Goal: Task Accomplishment & Management: Complete application form

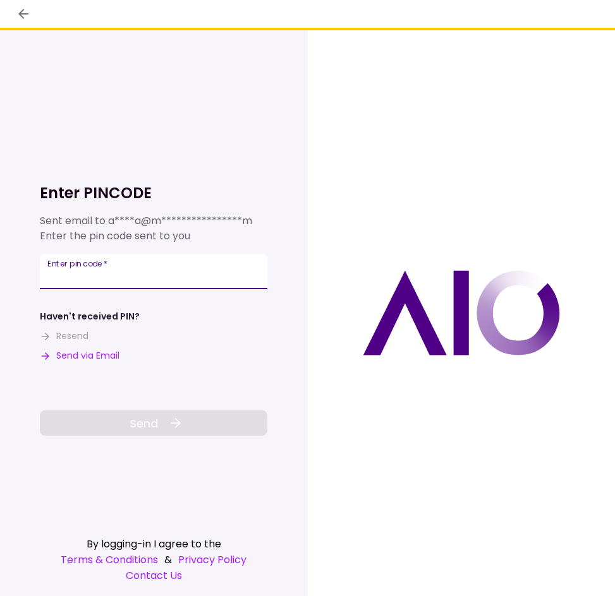
click at [148, 276] on input "Enter pin code   *" at bounding box center [153, 271] width 227 height 35
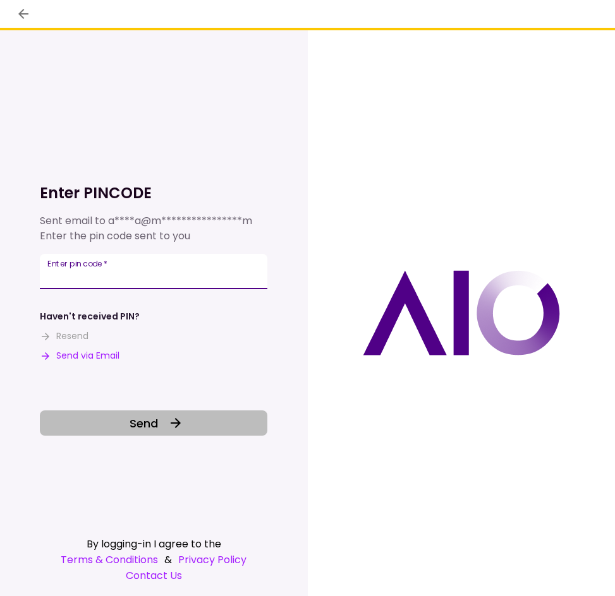
type input "******"
click at [164, 424] on button "Send" at bounding box center [153, 423] width 227 height 25
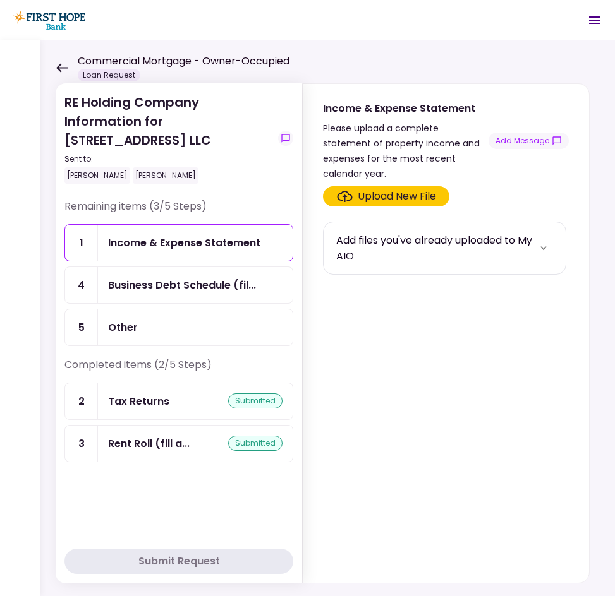
click at [143, 405] on div "Tax Returns" at bounding box center [138, 401] width 61 height 16
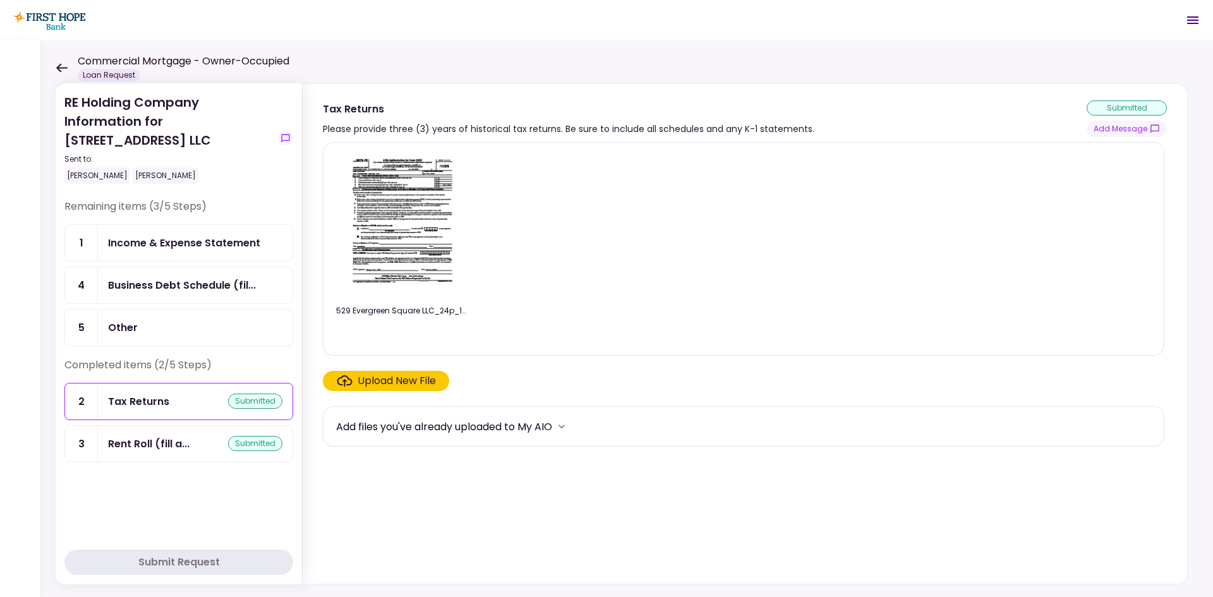
click at [389, 387] on div "Upload New File" at bounding box center [396, 380] width 78 height 15
click at [0, 0] on input "Upload New File" at bounding box center [0, 0] width 0 height 0
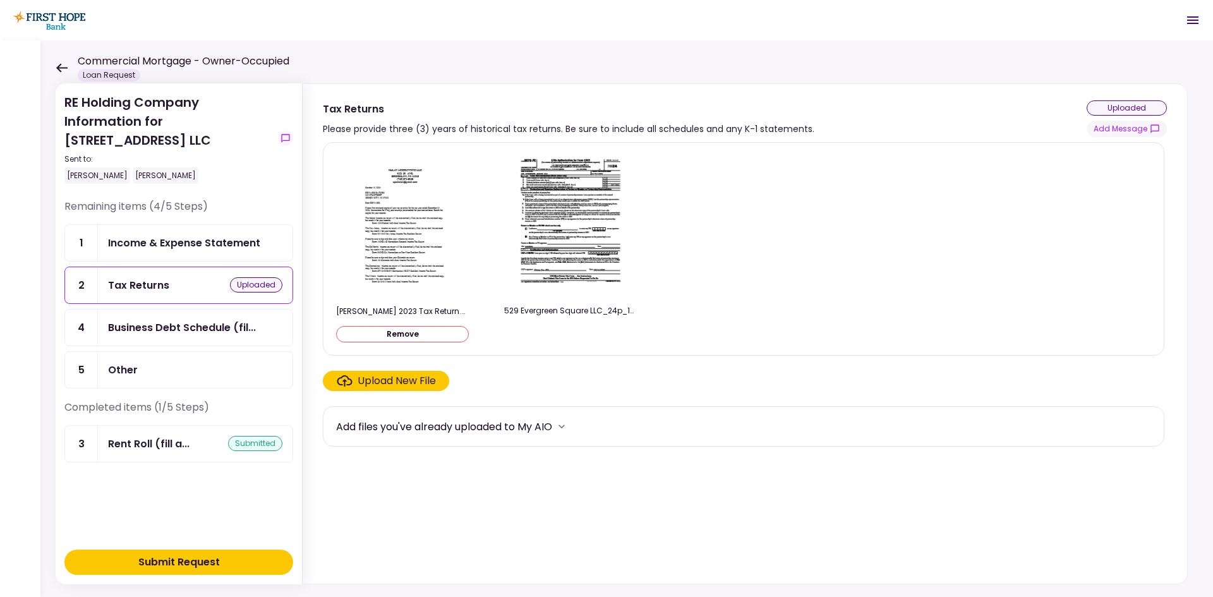
click at [371, 379] on div "Upload New File" at bounding box center [396, 380] width 78 height 15
click at [0, 0] on input "Upload New File" at bounding box center [0, 0] width 0 height 0
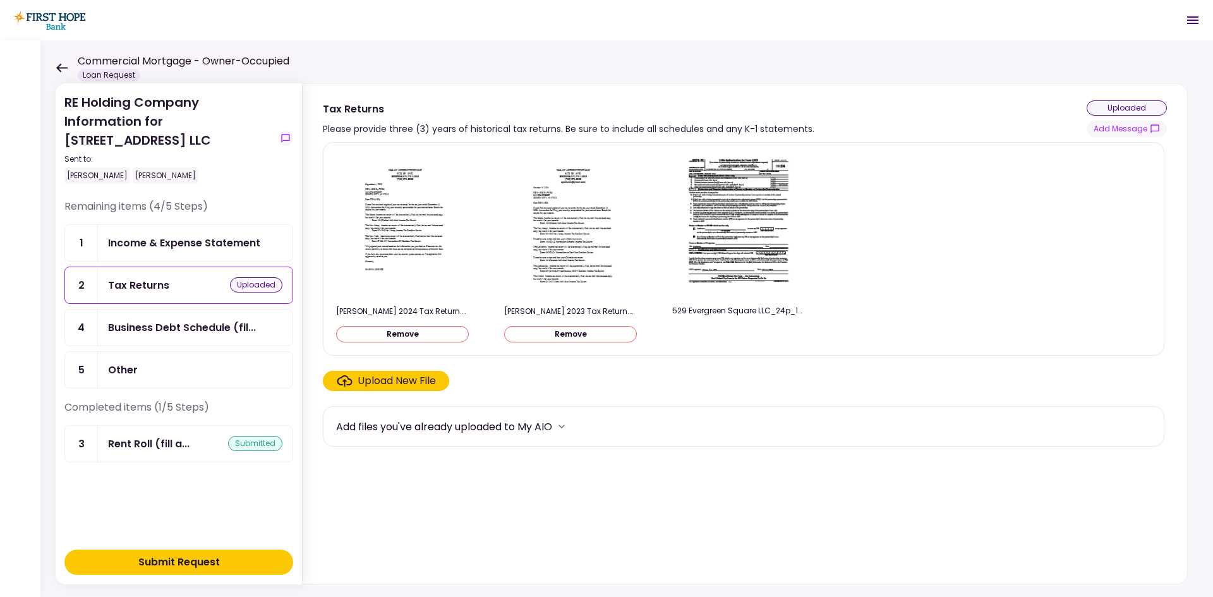
click at [178, 567] on div "Submit Request" at bounding box center [178, 562] width 81 height 15
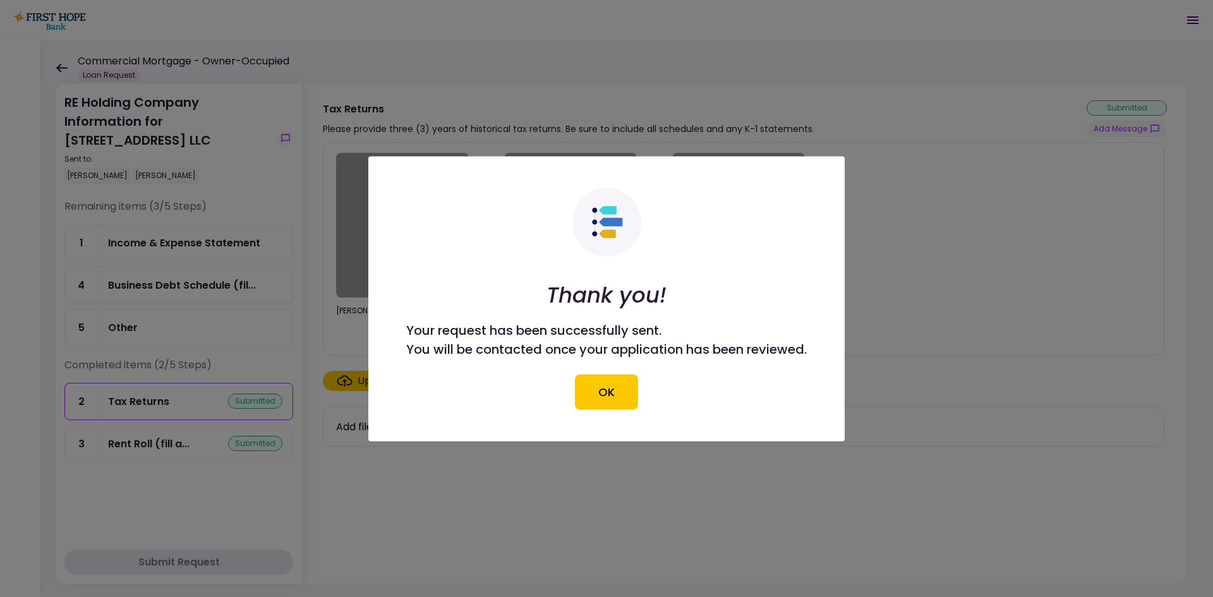
click at [606, 378] on button "OK" at bounding box center [606, 391] width 63 height 35
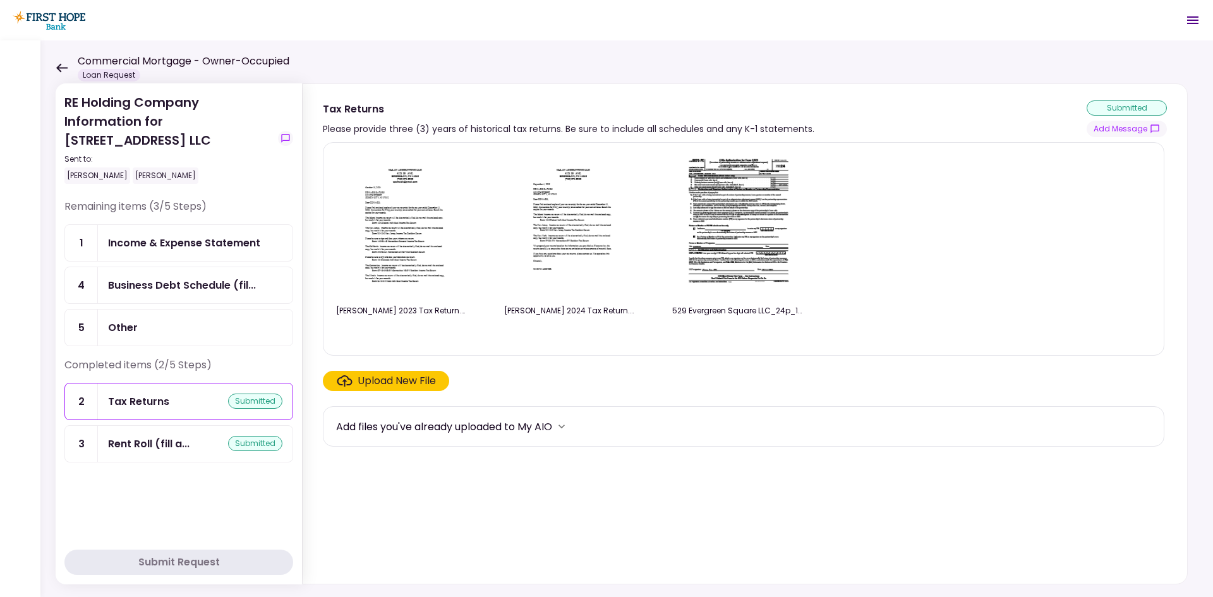
click at [614, 15] on icon "Open menu" at bounding box center [1192, 20] width 15 height 15
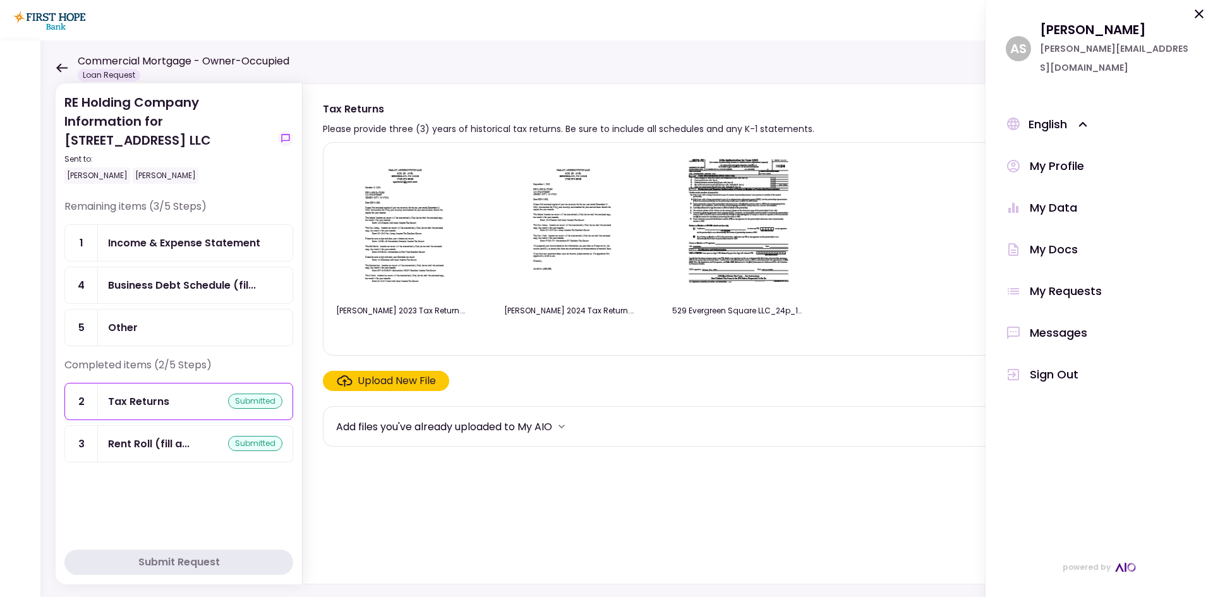
click at [614, 376] on div "Sign Out" at bounding box center [1054, 374] width 49 height 19
